Goal: Task Accomplishment & Management: Manage account settings

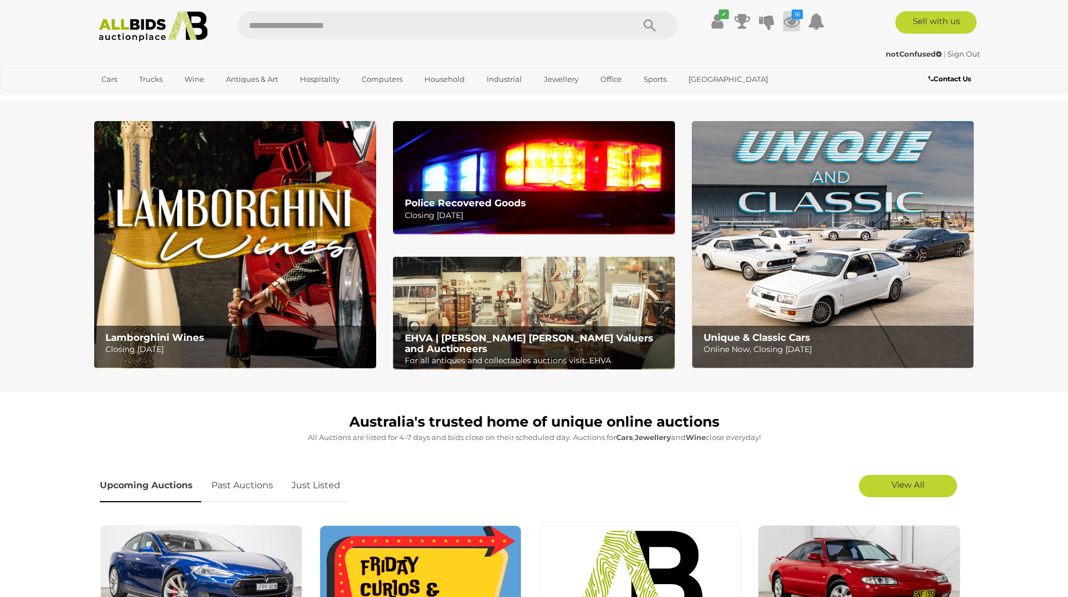
click at [792, 22] on icon at bounding box center [791, 21] width 17 height 20
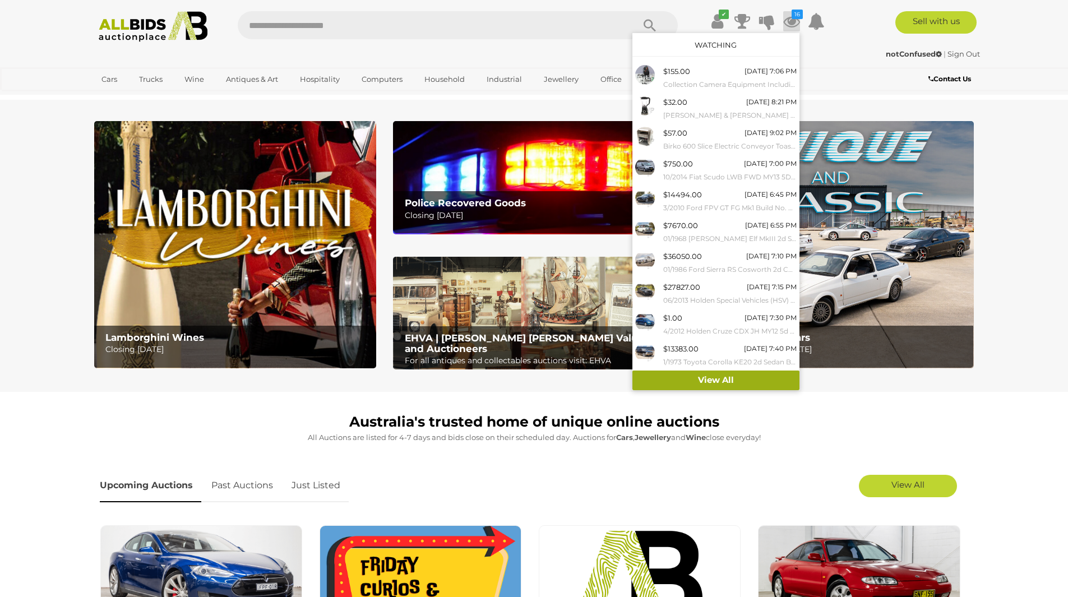
click at [731, 382] on link "View All" at bounding box center [716, 381] width 167 height 20
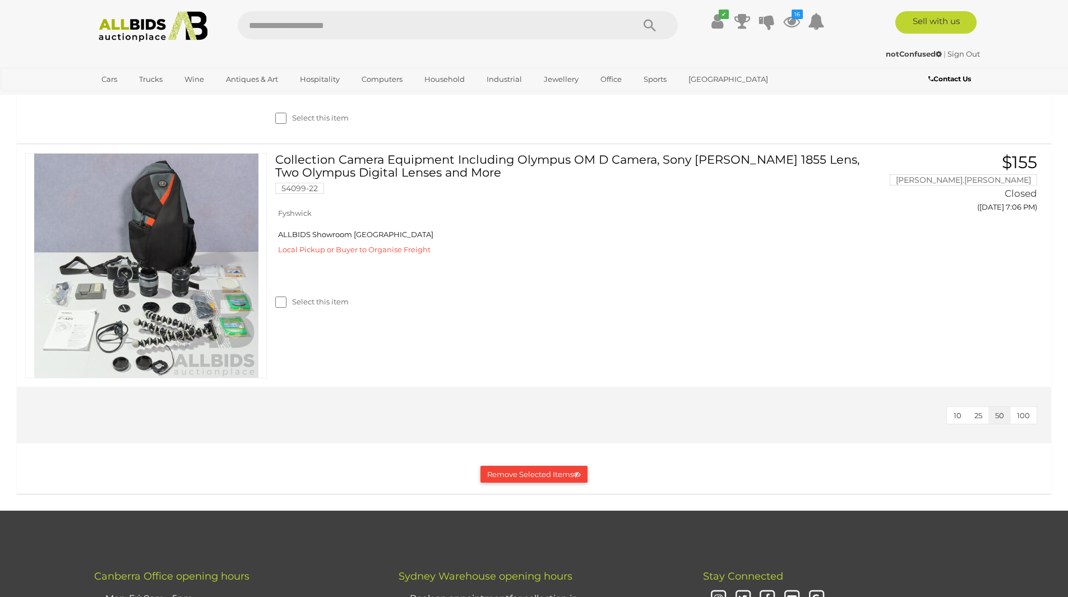
scroll to position [3364, 0]
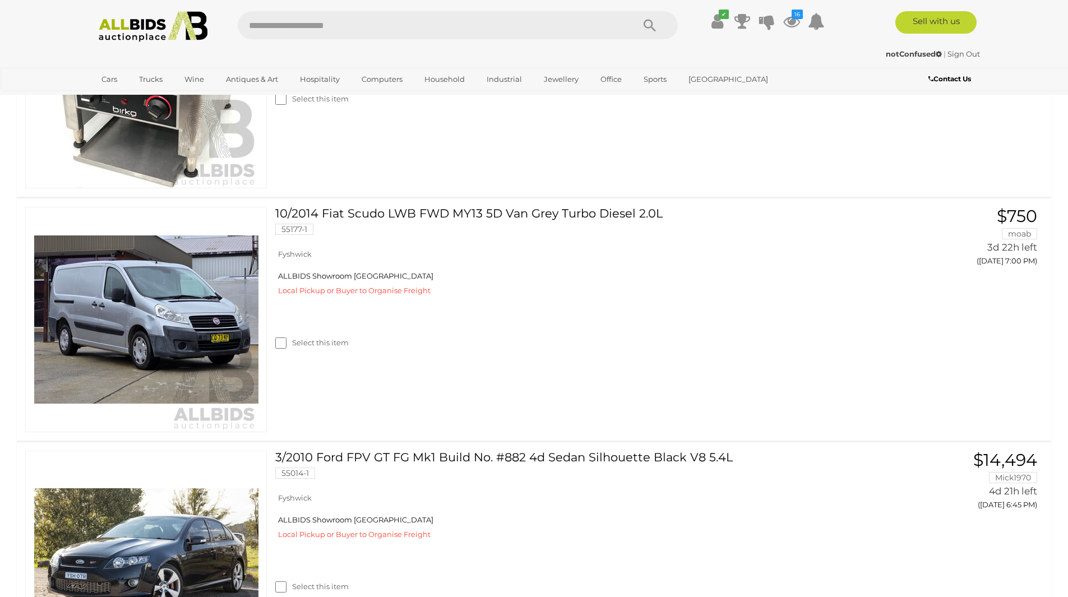
scroll to position [617, 0]
click at [600, 211] on link "10/2014 Fiat Scudo LWB FWD MY13 5D Van Grey Turbo Diesel 2.0L 55177-1" at bounding box center [577, 224] width 587 height 36
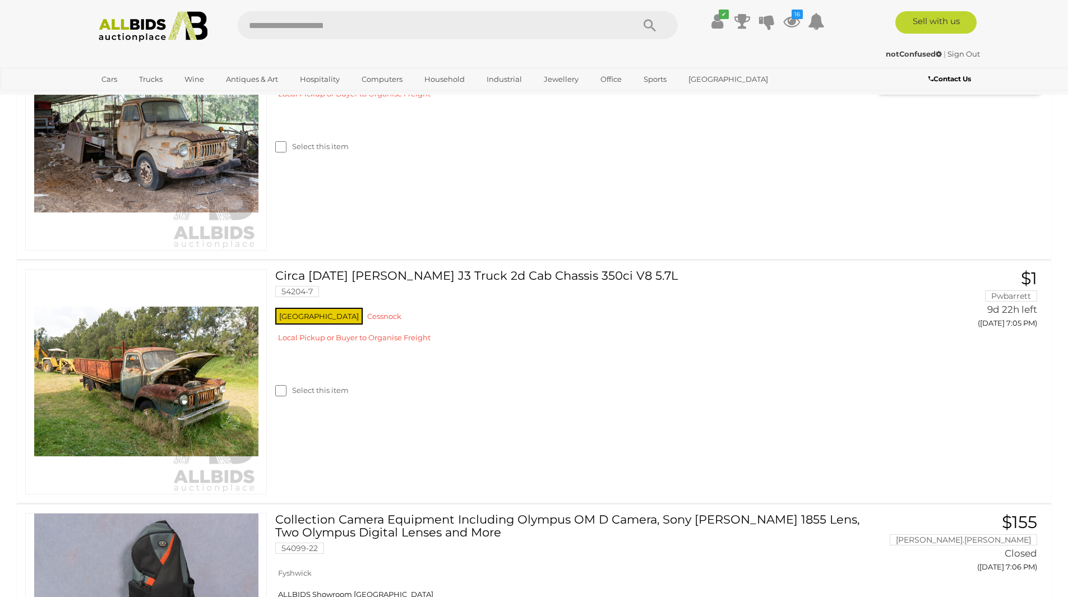
scroll to position [2972, 0]
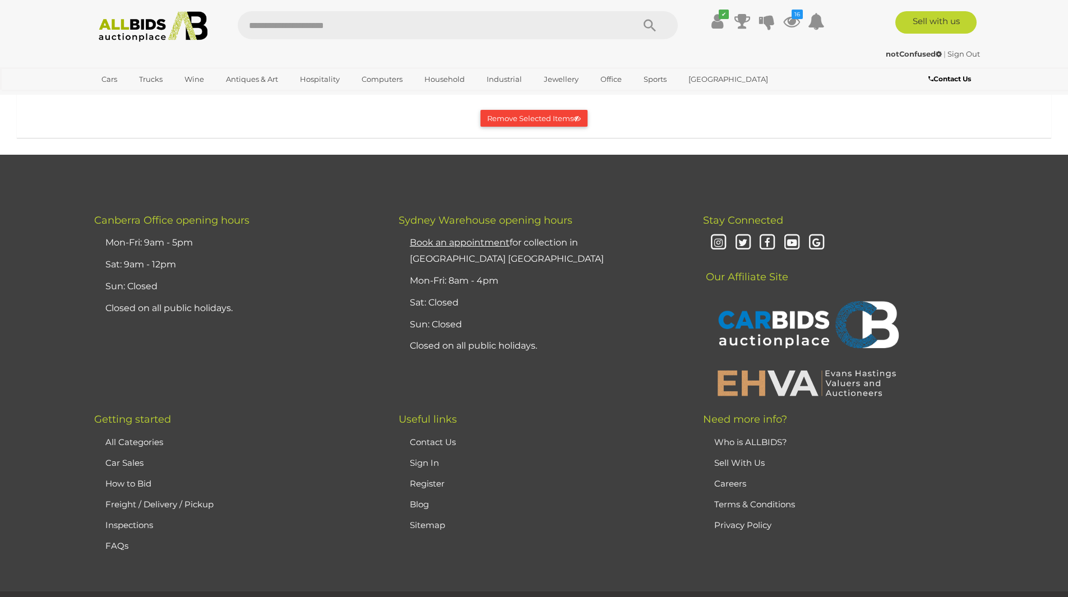
scroll to position [3477, 0]
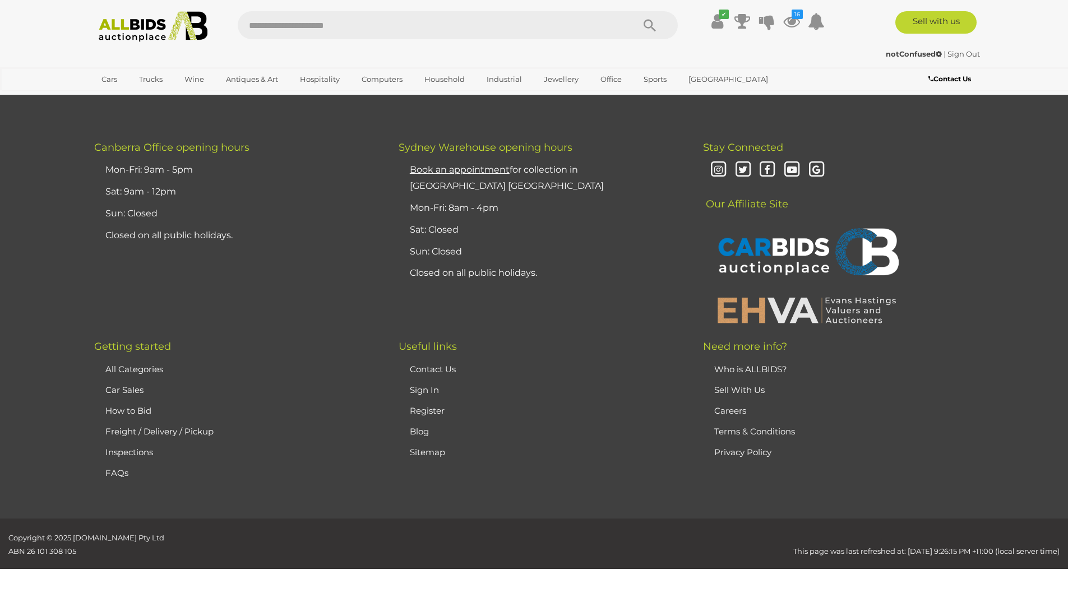
click at [533, 54] on button "Remove Selected Items" at bounding box center [534, 45] width 107 height 17
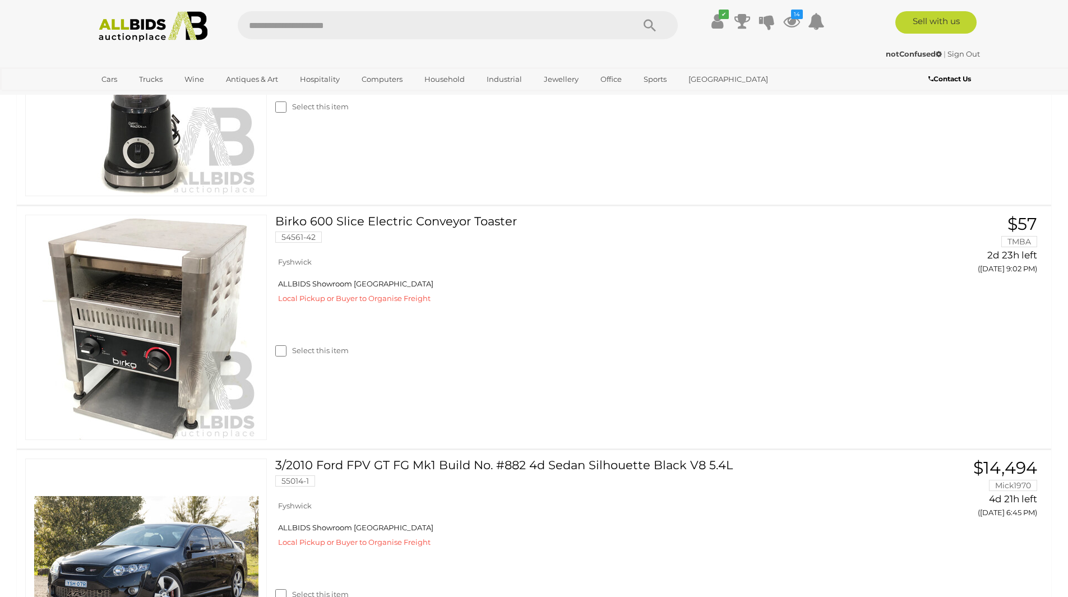
scroll to position [0, 0]
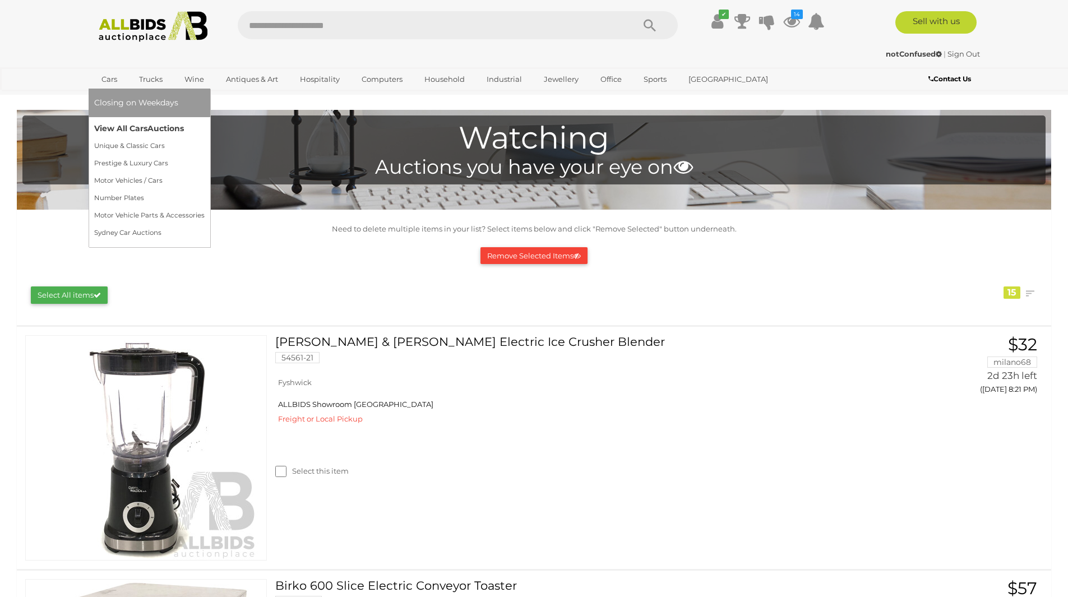
click at [112, 127] on link "View All Cars Auctions" at bounding box center [149, 128] width 110 height 17
